Goal: Information Seeking & Learning: Stay updated

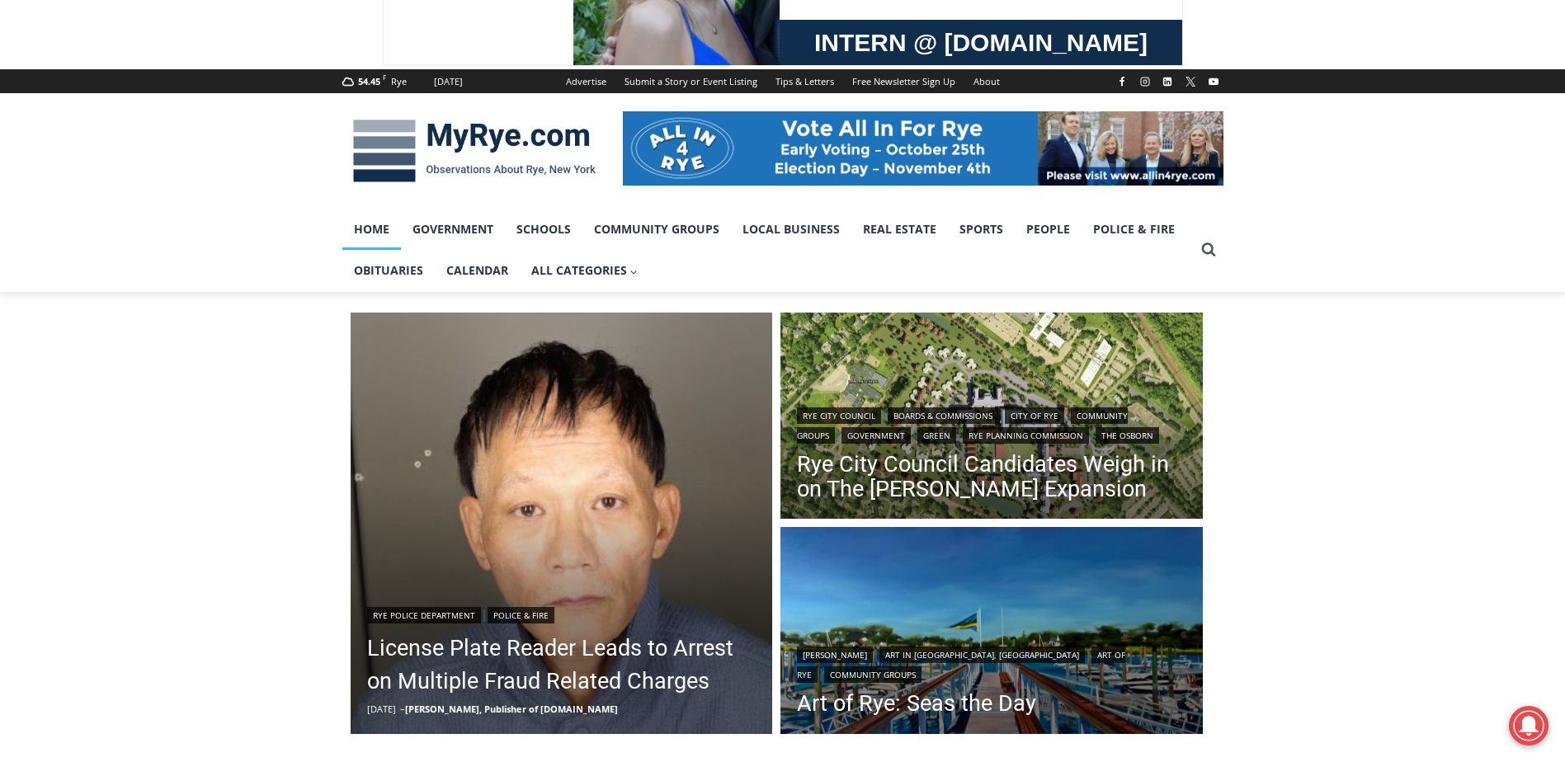
scroll to position [165, 0]
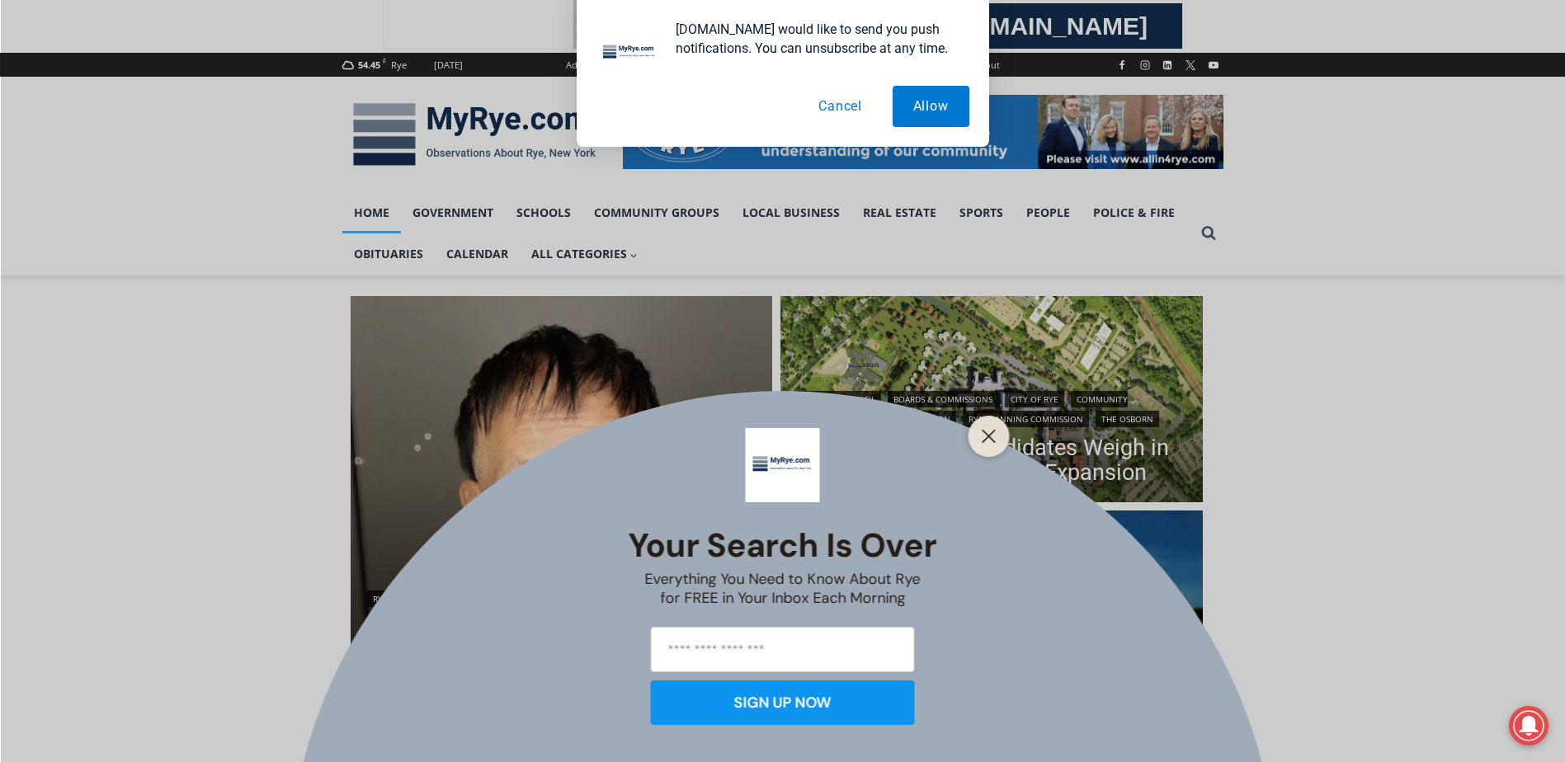
drag, startPoint x: 825, startPoint y: 114, endPoint x: 848, endPoint y: 133, distance: 29.9
click at [827, 114] on button "Cancel" at bounding box center [840, 106] width 85 height 41
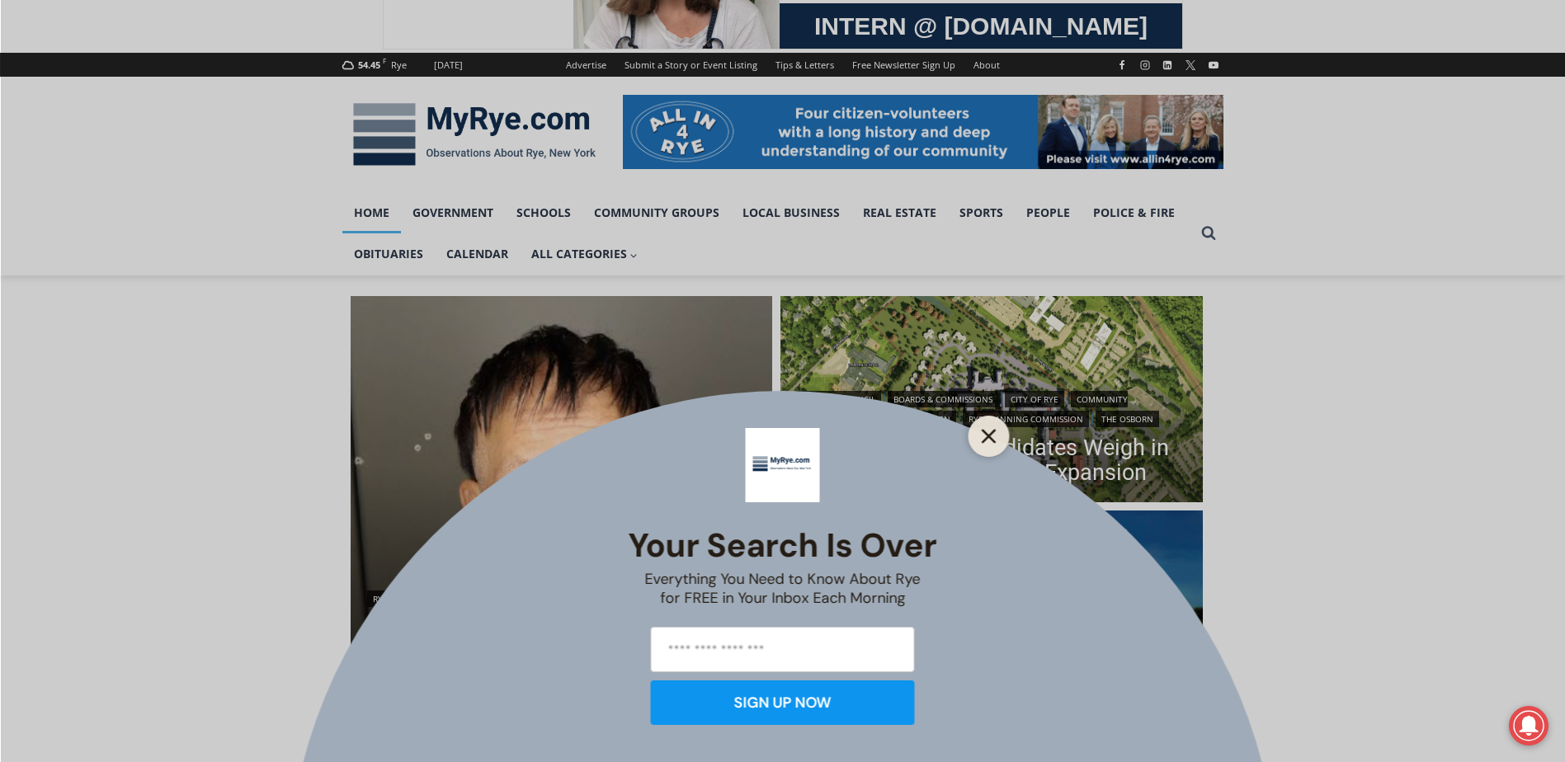
click at [990, 446] on button "Close" at bounding box center [989, 436] width 23 height 23
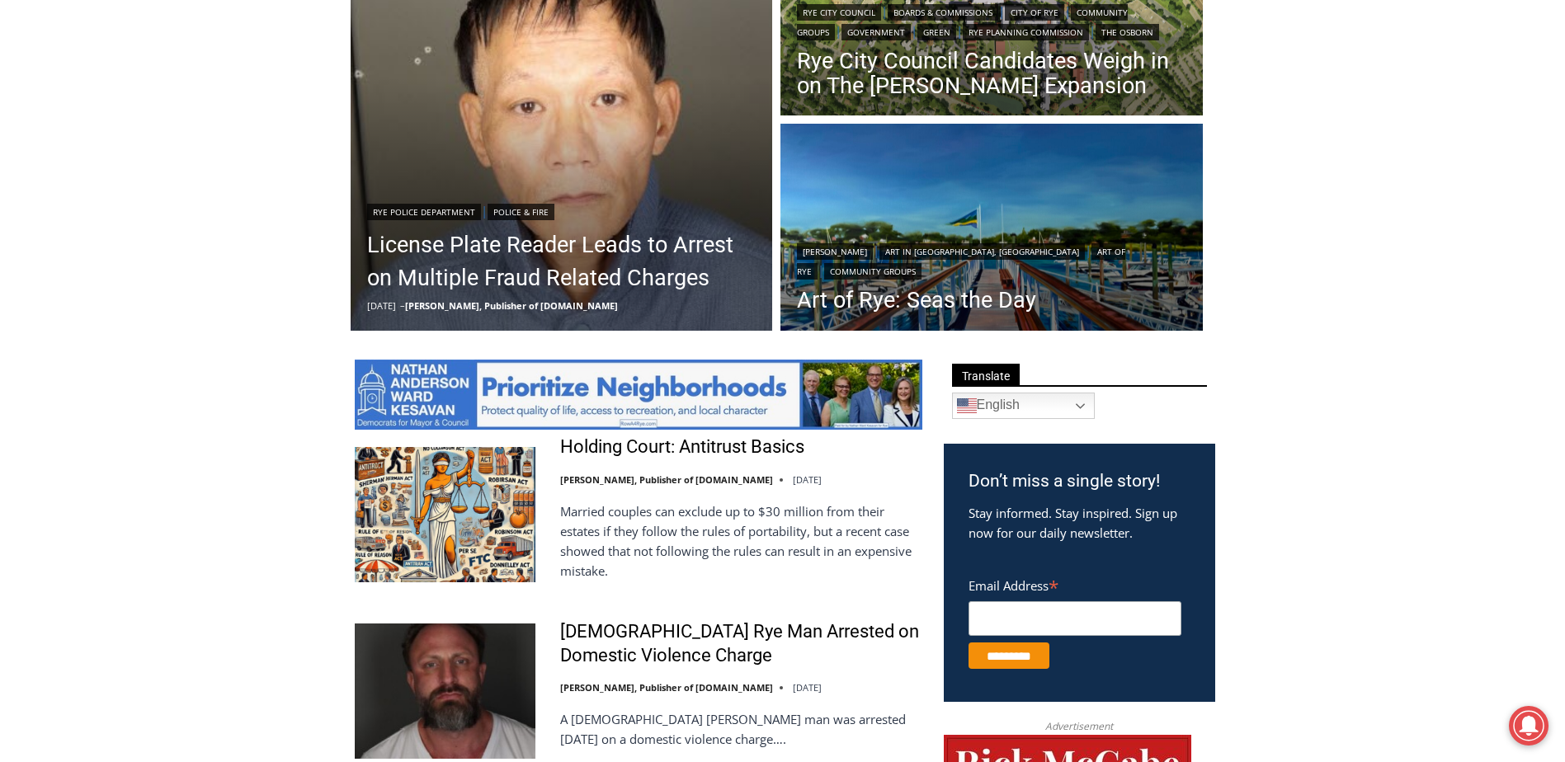
scroll to position [743, 0]
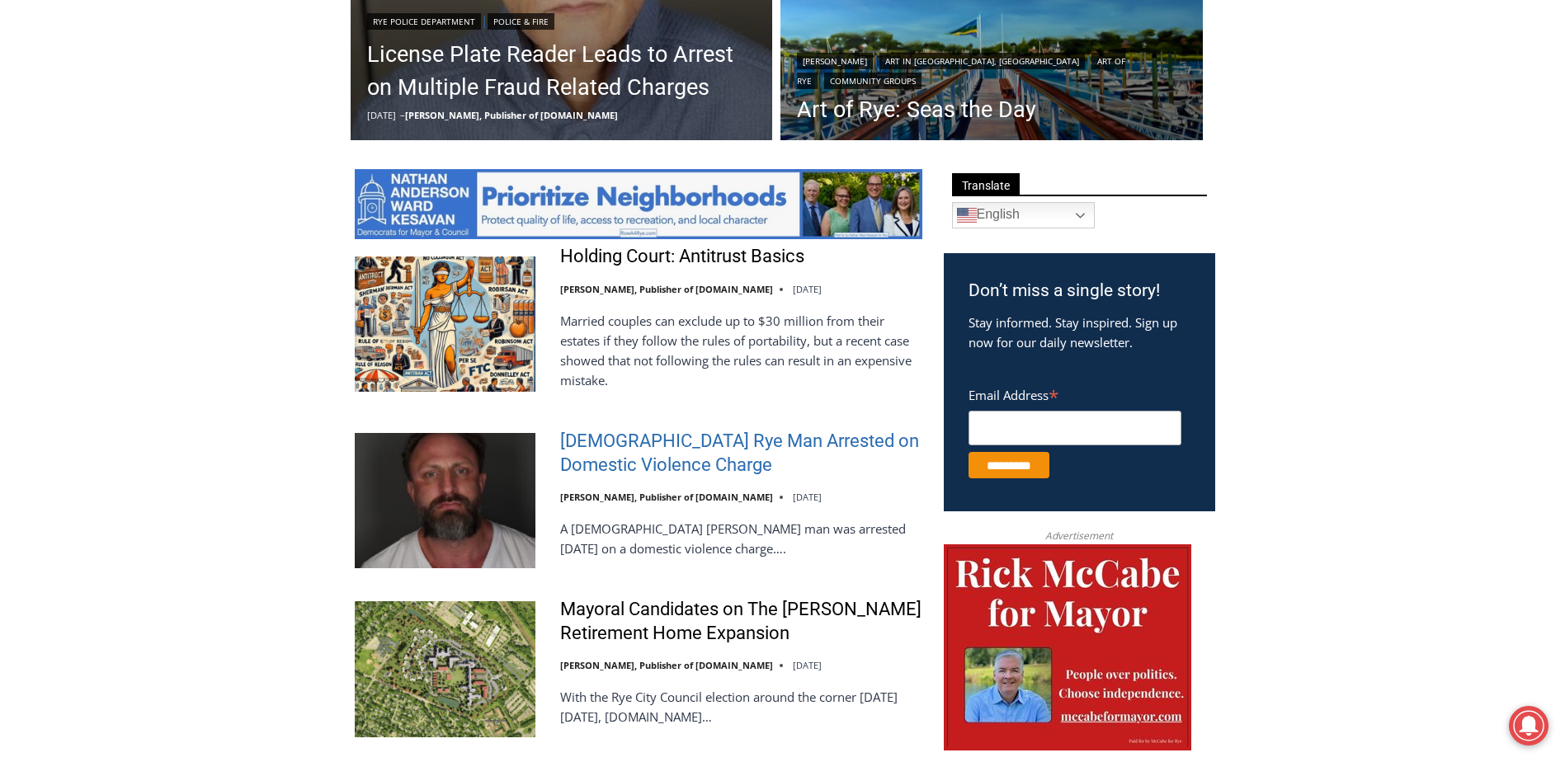
click at [620, 453] on link "42 Year Old Rye Man Arrested on Domestic Violence Charge" at bounding box center [741, 453] width 362 height 47
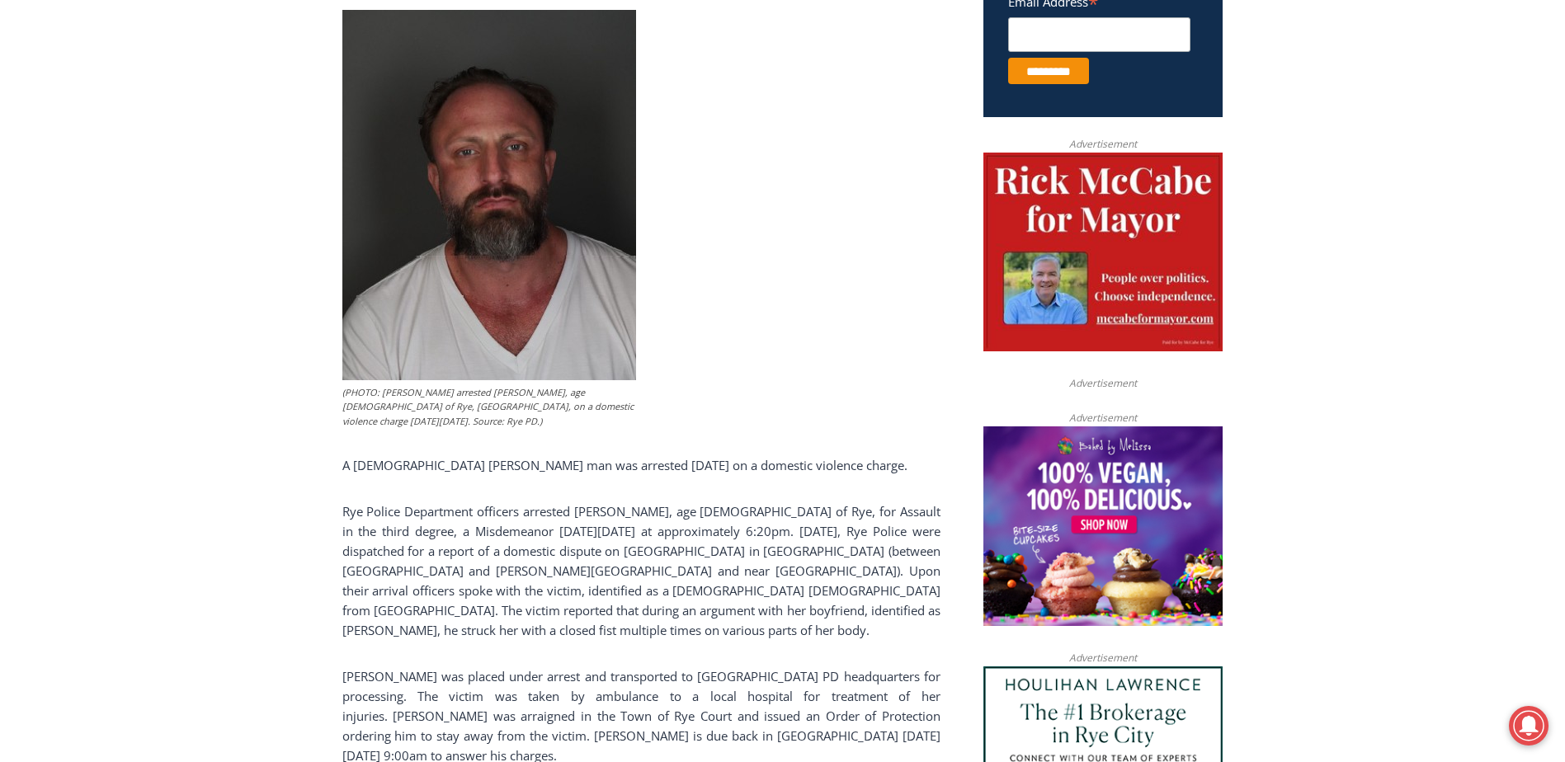
scroll to position [578, 0]
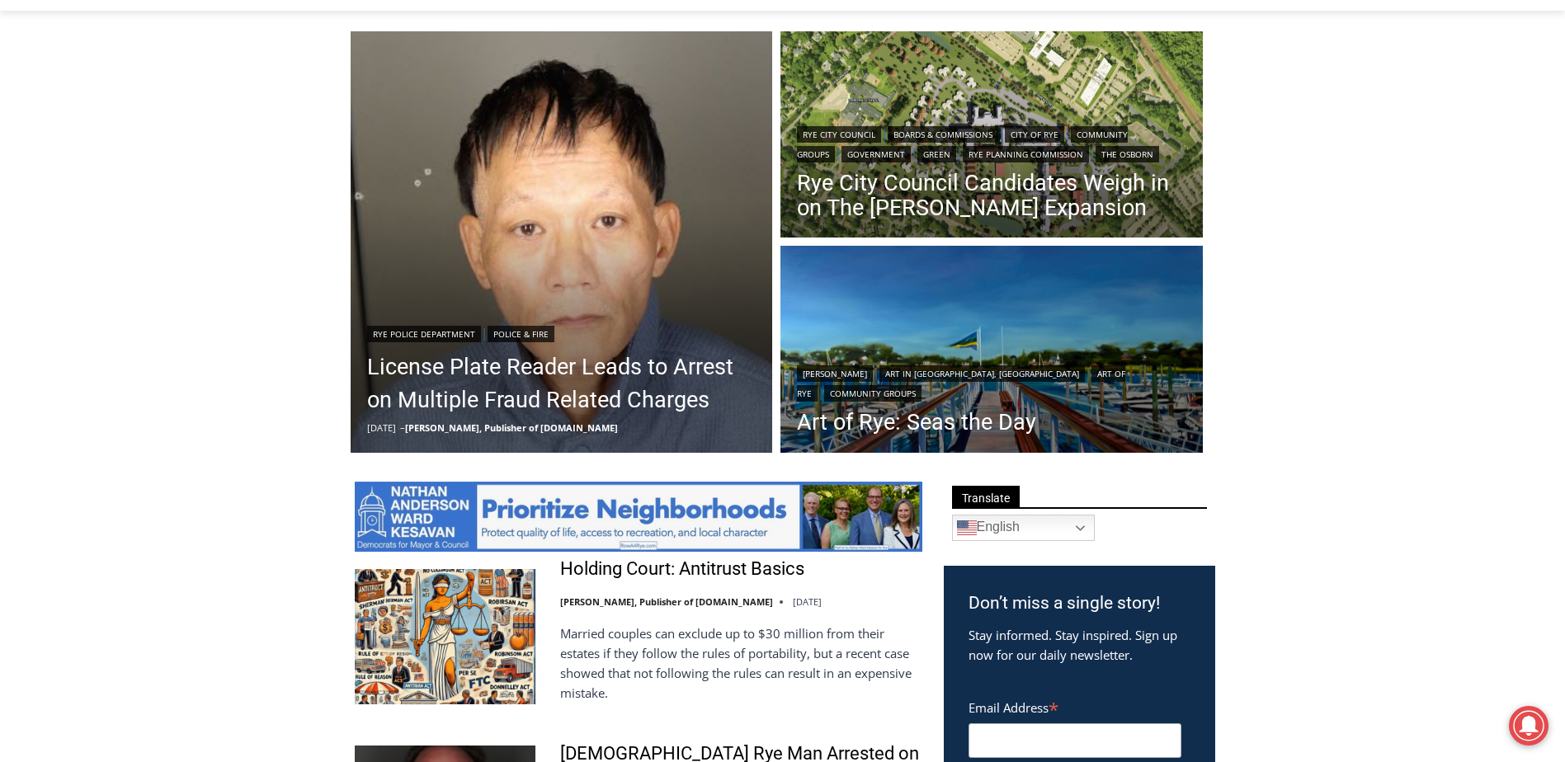
scroll to position [413, 0]
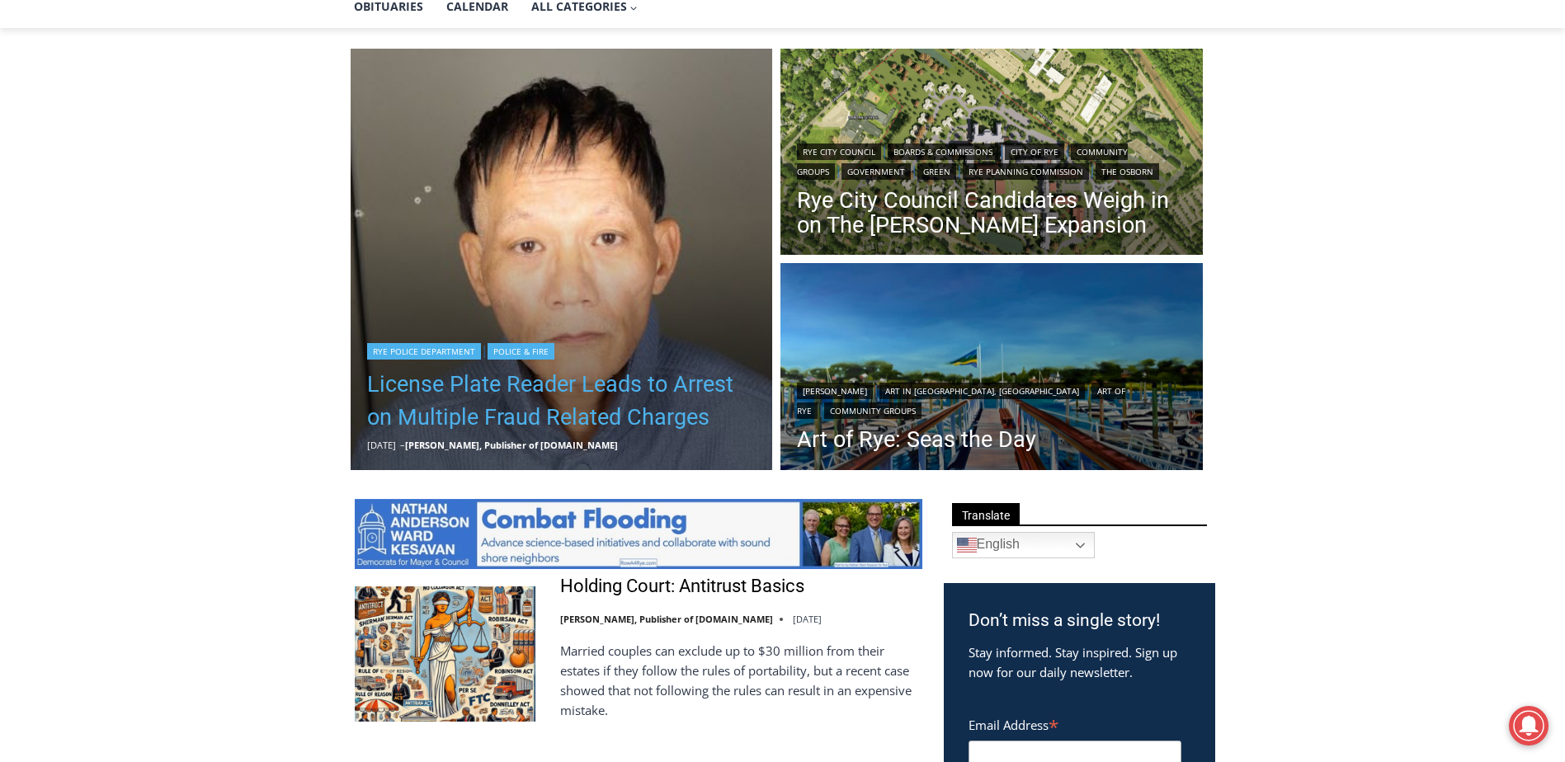
click at [541, 407] on link "License Plate Reader Leads to Arrest on Multiple Fraud Related Charges" at bounding box center [561, 401] width 389 height 66
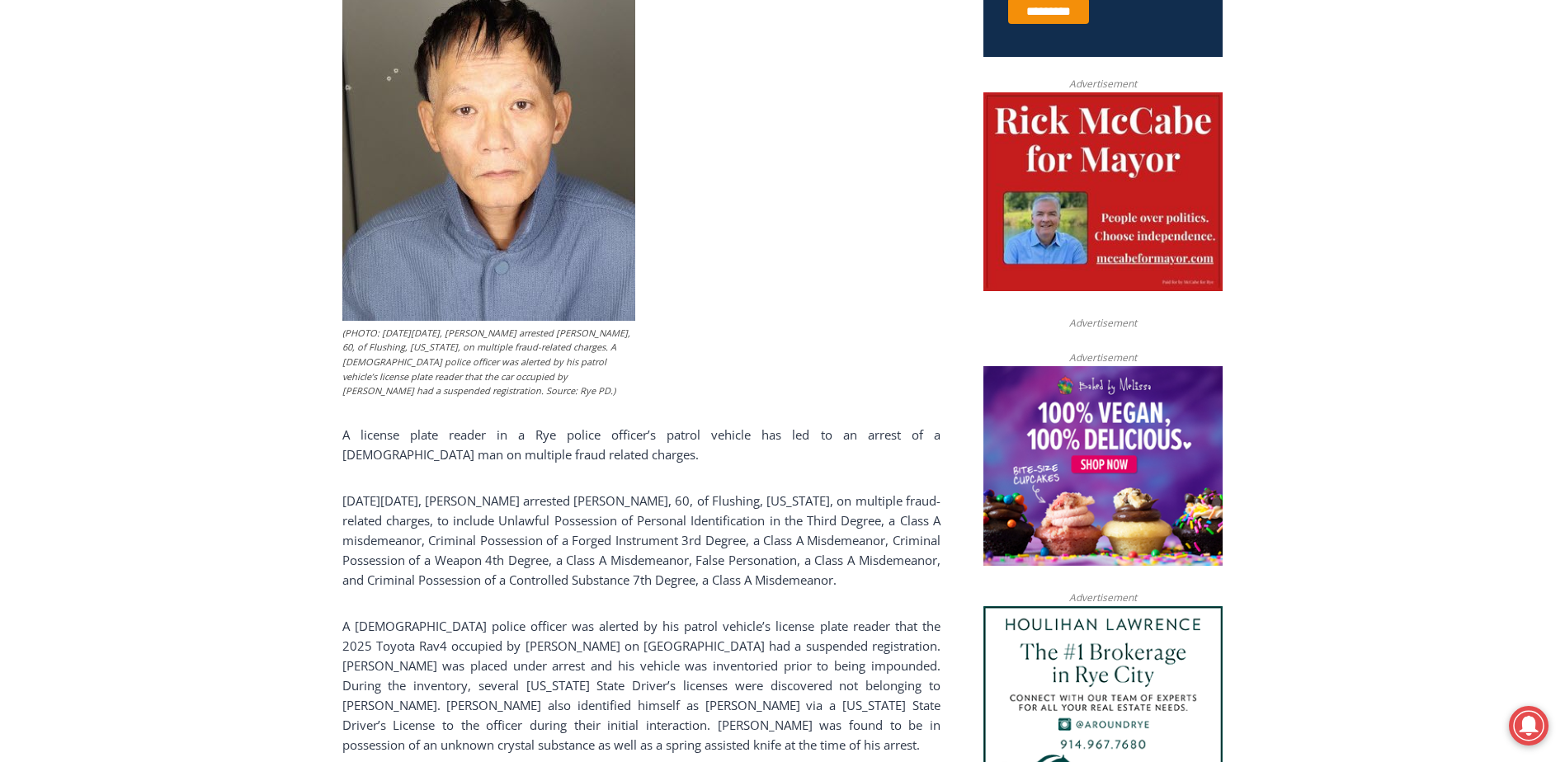
scroll to position [825, 0]
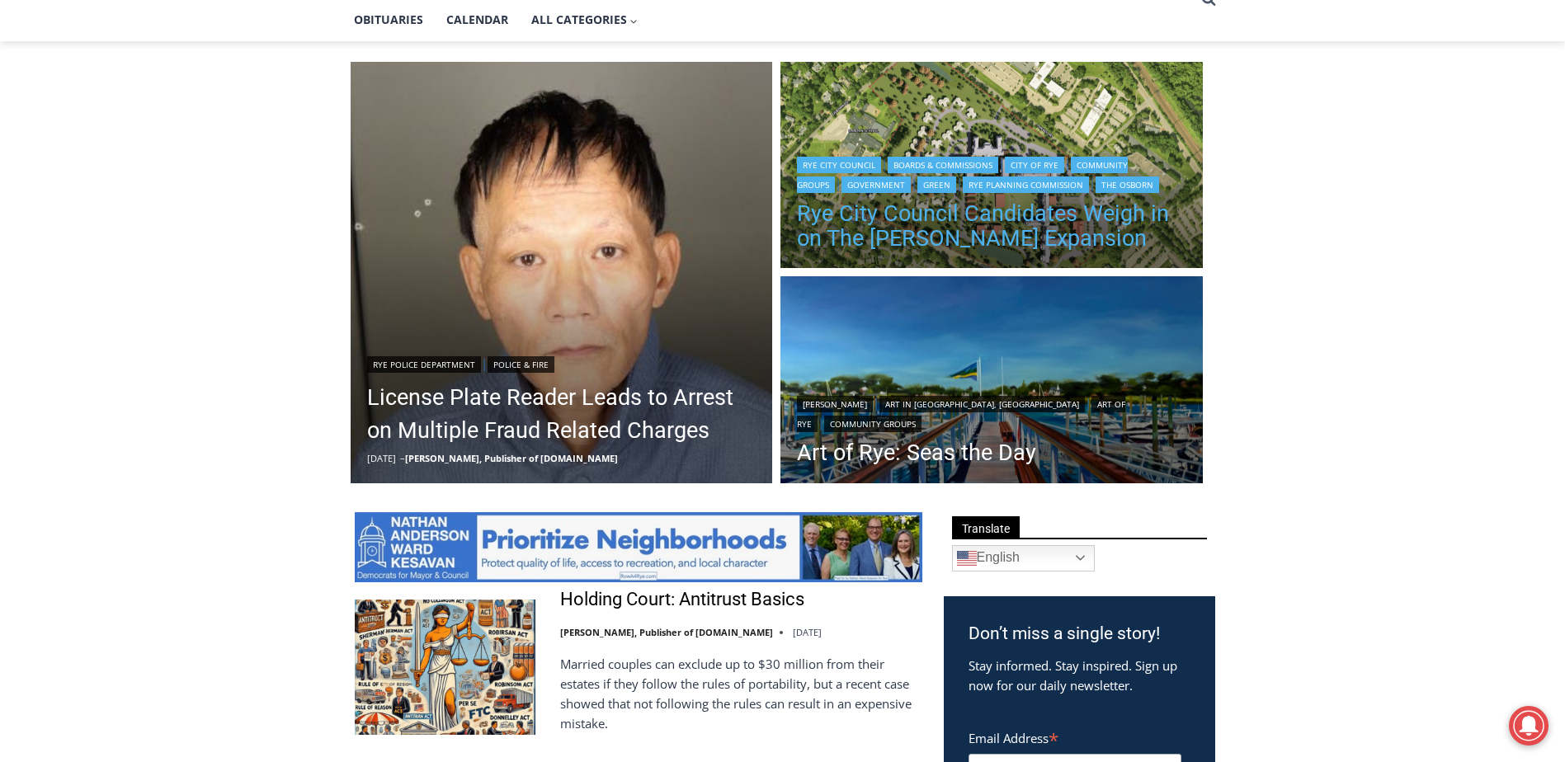
click at [923, 223] on link "Rye City Council Candidates Weigh in on The Osborn Expansion" at bounding box center [991, 226] width 389 height 50
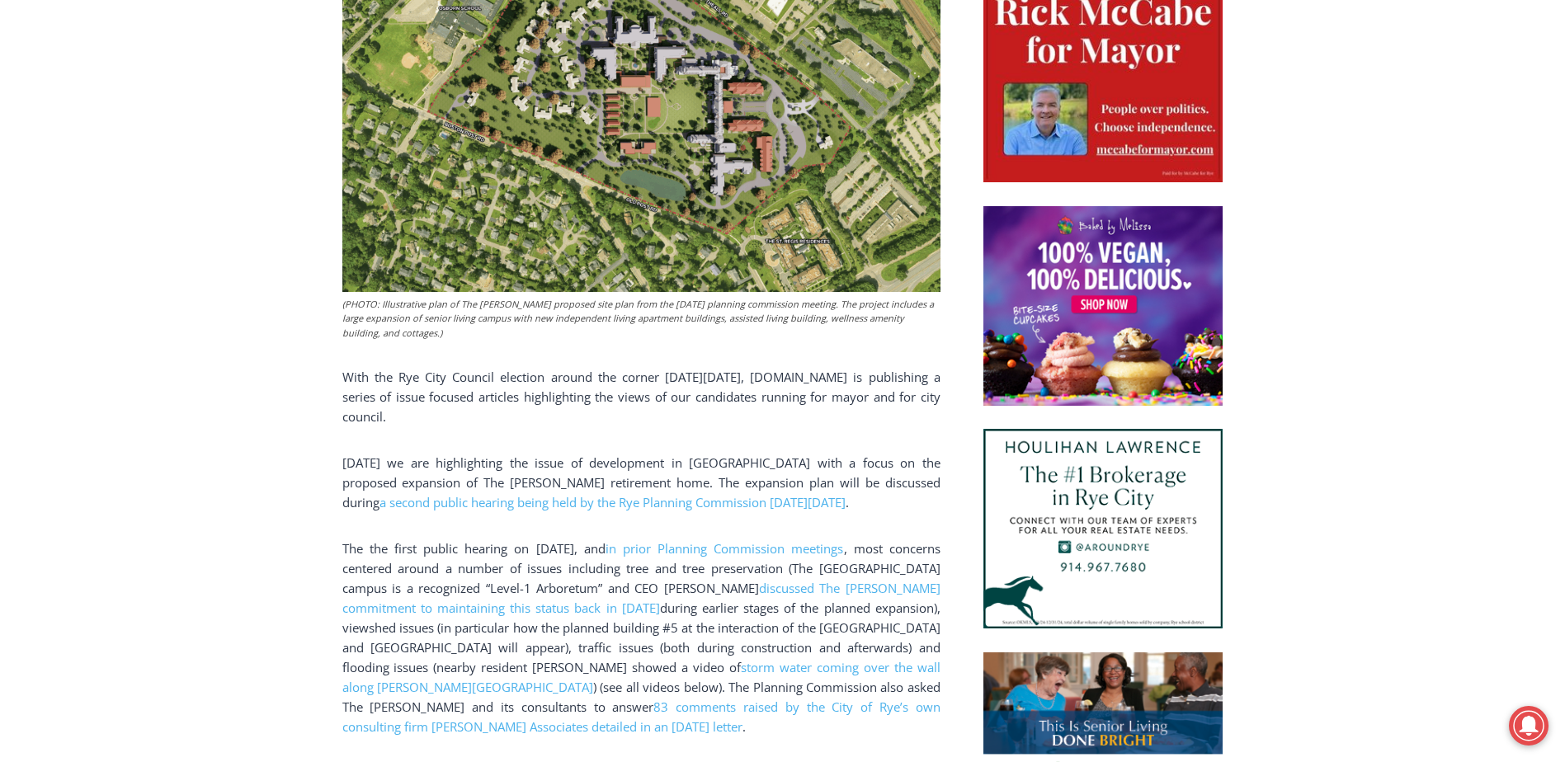
scroll to position [878, 0]
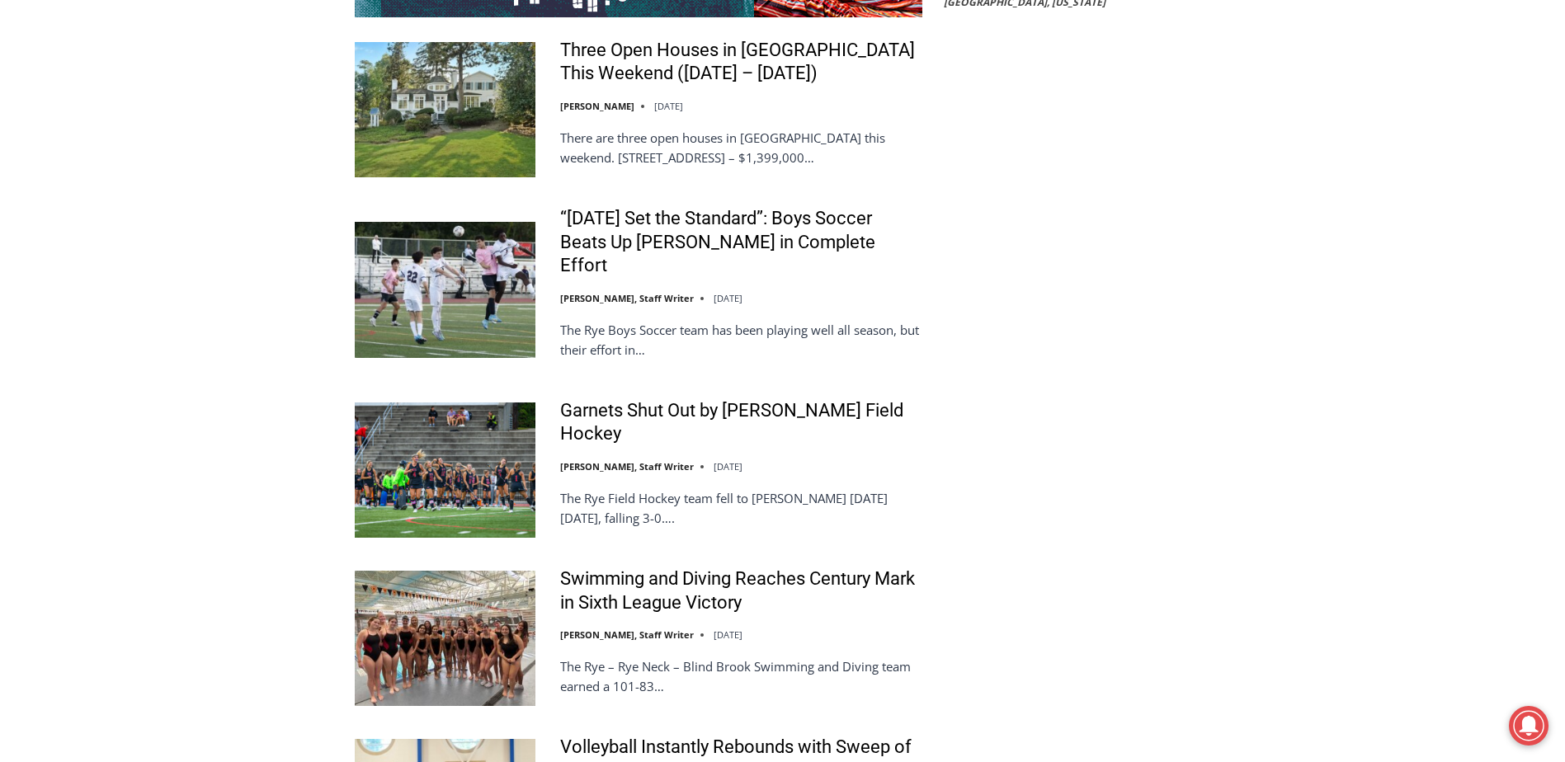
scroll to position [3440, 0]
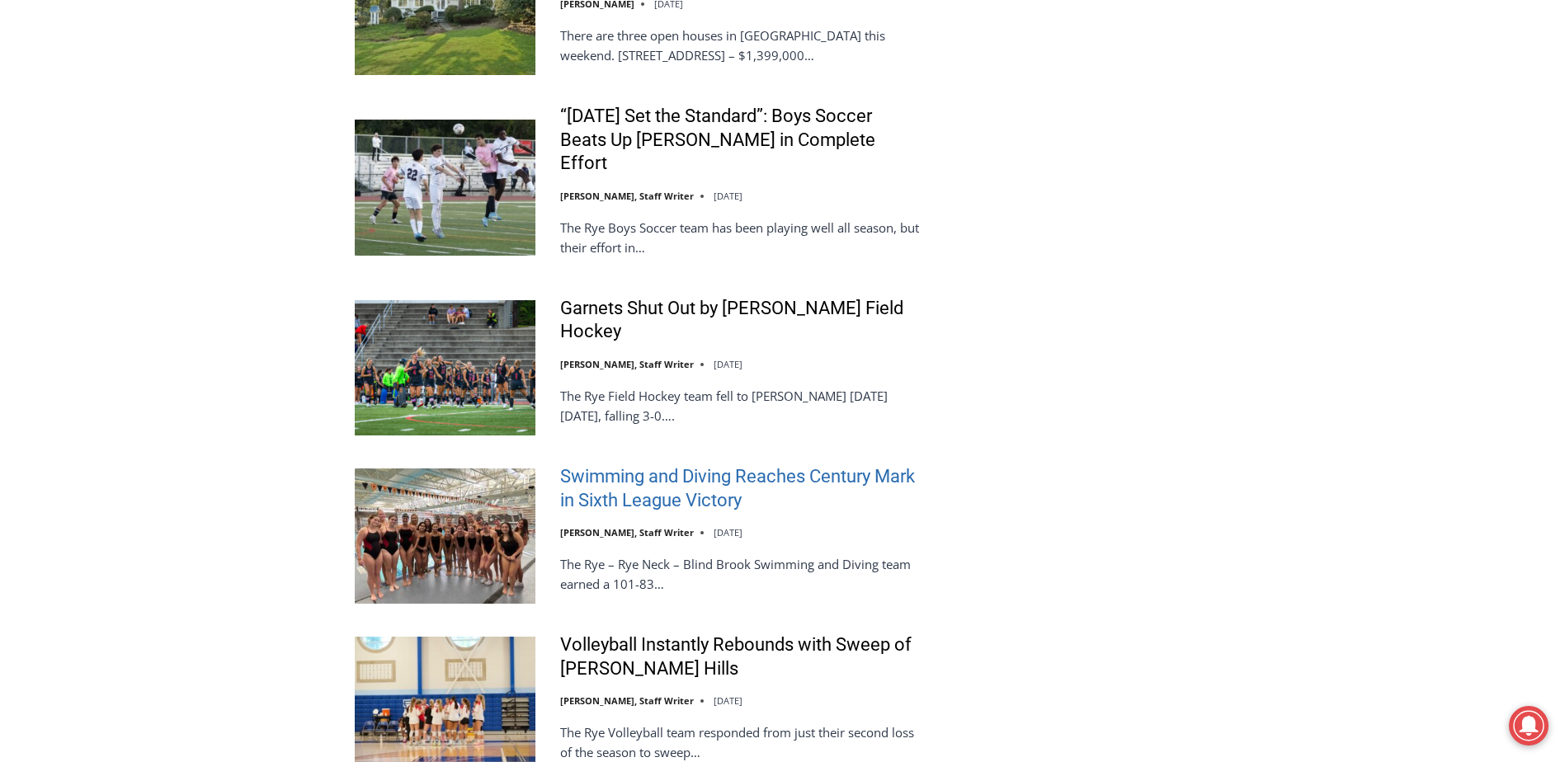
click at [711, 465] on link "Swimming and Diving Reaches Century Mark in Sixth League Victory" at bounding box center [741, 488] width 362 height 47
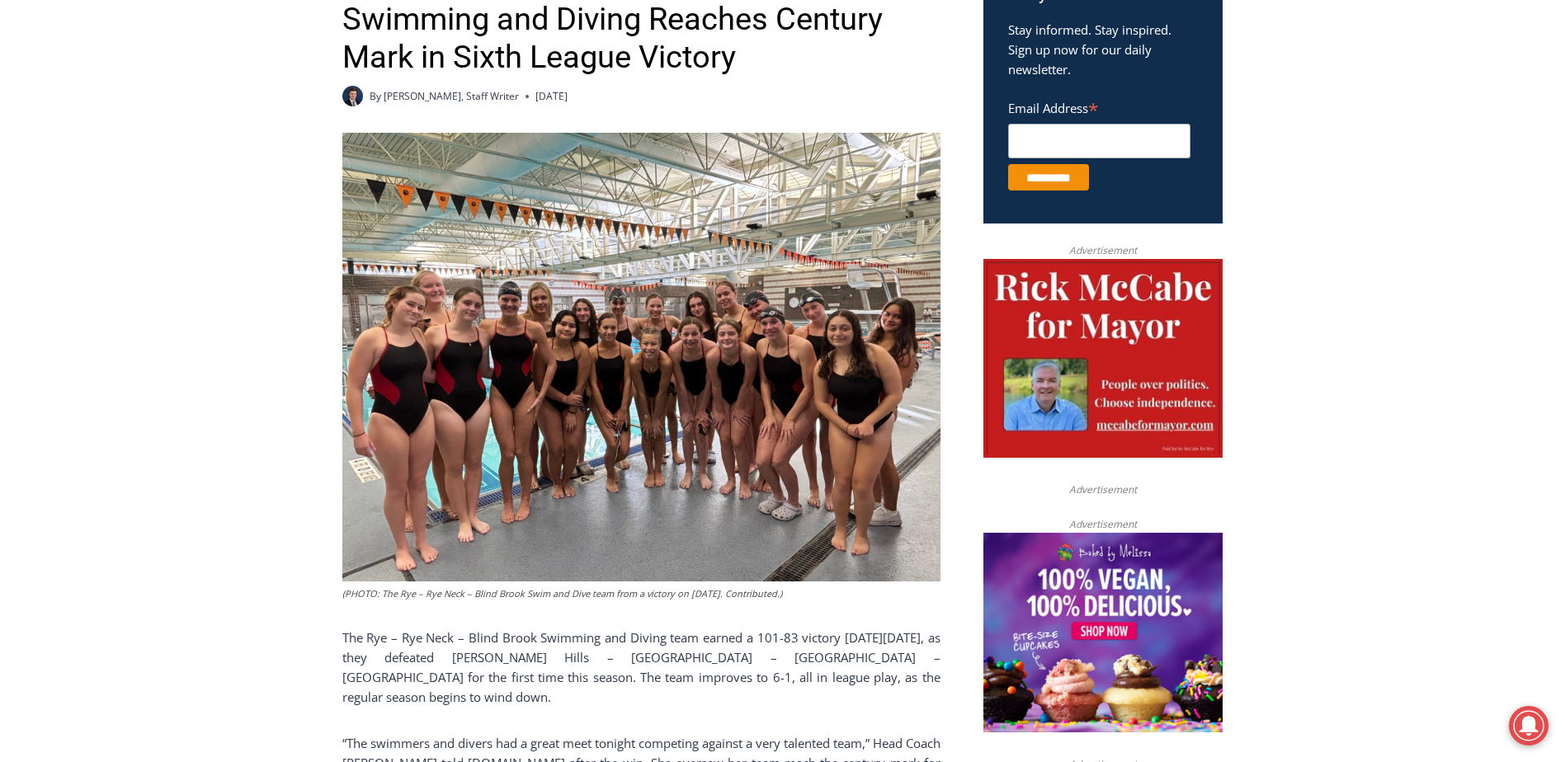
scroll to position [578, 0]
